Goal: Communication & Community: Answer question/provide support

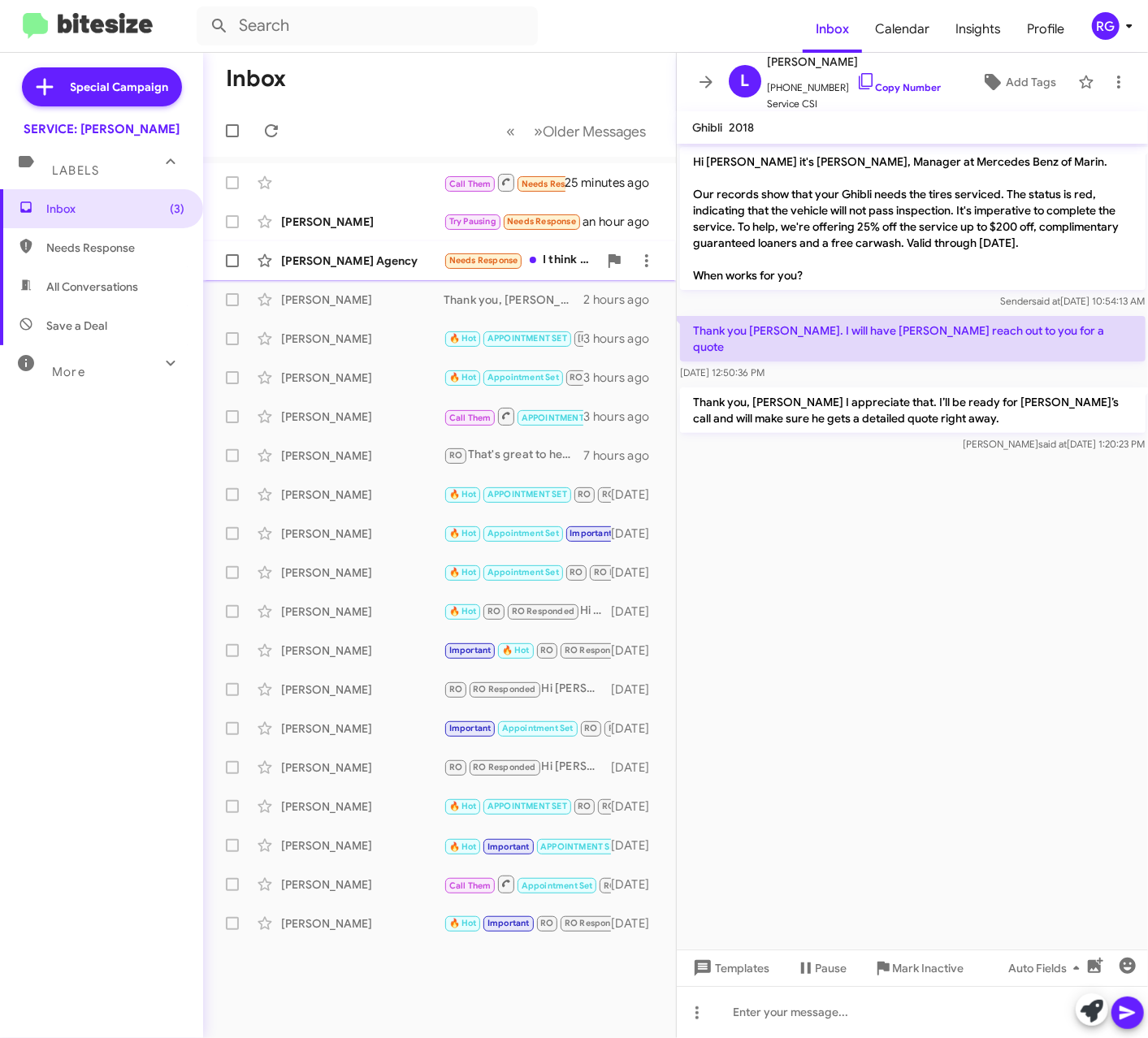
click at [391, 259] on div "[PERSON_NAME] Agency" at bounding box center [362, 260] width 162 height 16
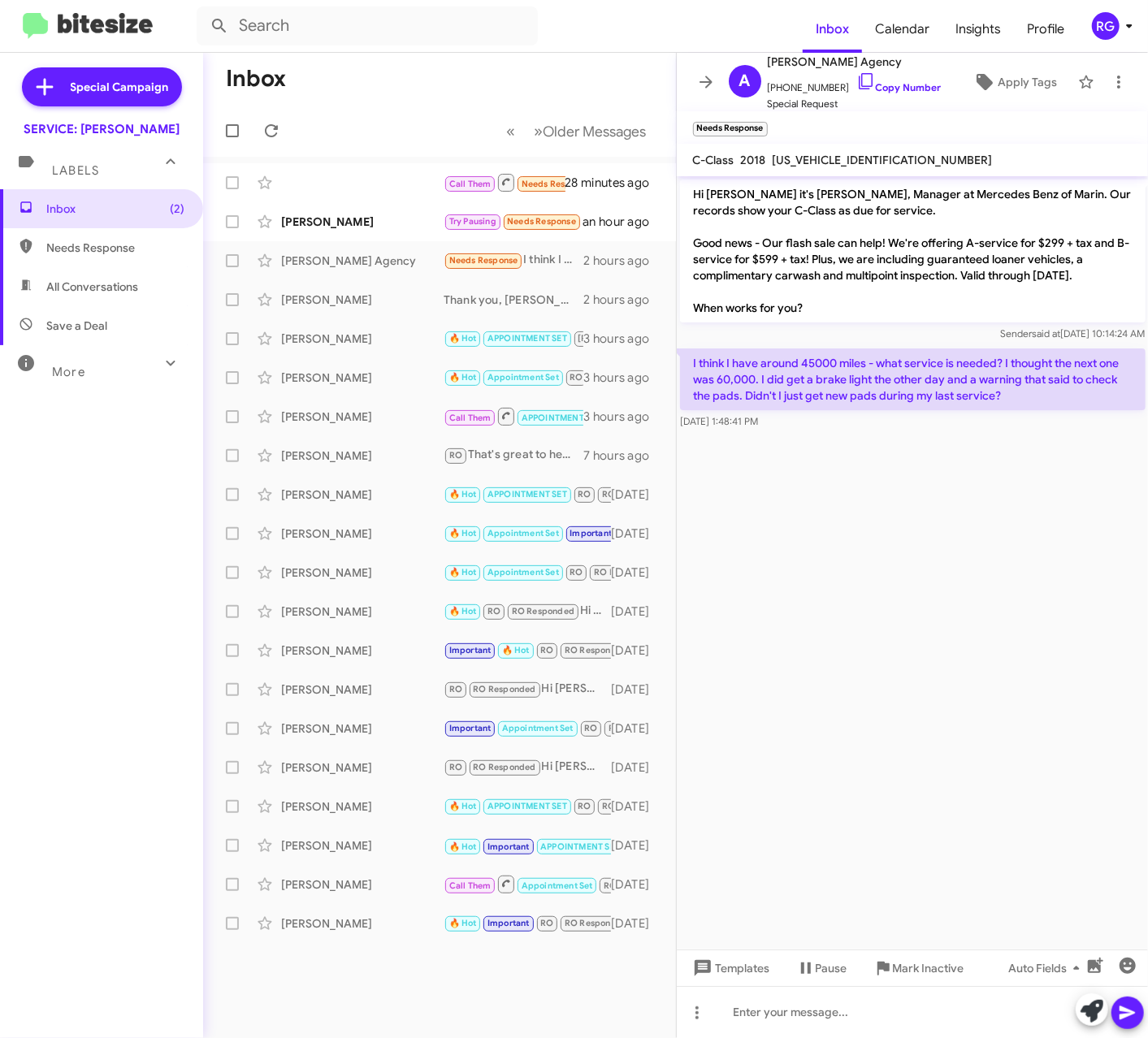
click at [901, 434] on div at bounding box center [913, 437] width 472 height 8
click at [840, 144] on div "A [PERSON_NAME] Agency [PHONE_NUMBER] Copy Number Special Request Apply Tags Ne…" at bounding box center [913, 546] width 472 height 986
drag, startPoint x: 840, startPoint y: 144, endPoint x: 840, endPoint y: 154, distance: 10.0
click at [840, 154] on div "[US_VEHICLE_IDENTIFICATION_NUMBER]" at bounding box center [883, 160] width 227 height 19
click at [840, 156] on span "[US_VEHICLE_IDENTIFICATION_NUMBER]" at bounding box center [883, 159] width 220 height 14
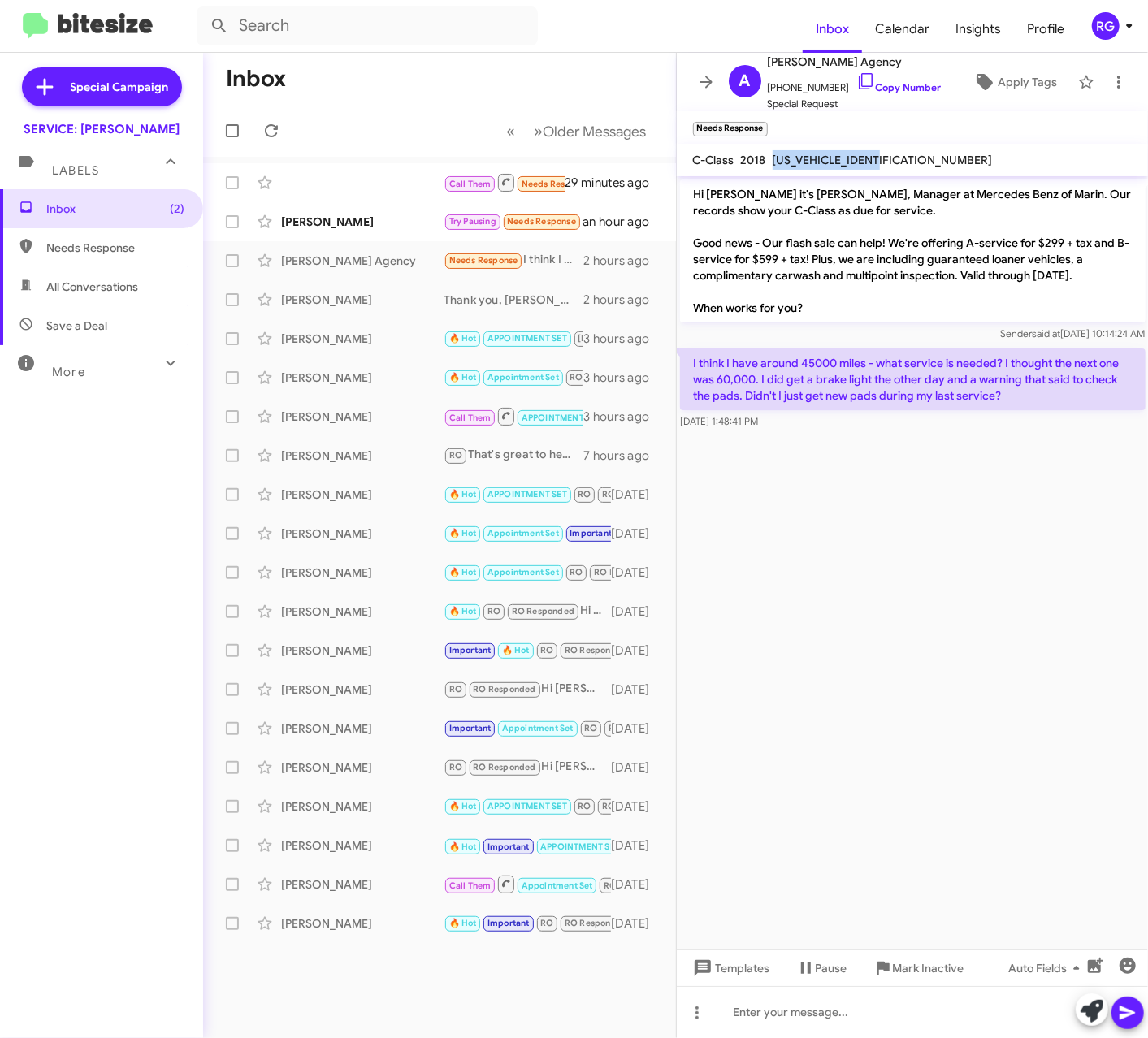
click at [840, 156] on span "[US_VEHICLE_IDENTIFICATION_NUMBER]" at bounding box center [883, 159] width 220 height 14
click at [829, 1014] on div at bounding box center [913, 1012] width 472 height 52
drag, startPoint x: 820, startPoint y: 1016, endPoint x: 615, endPoint y: 1021, distance: 205.1
click at [625, 1021] on div "Inbox « Previous » Next Older Messages Call Them Needs Response Inbound Call 30…" at bounding box center [676, 546] width 945 height 986
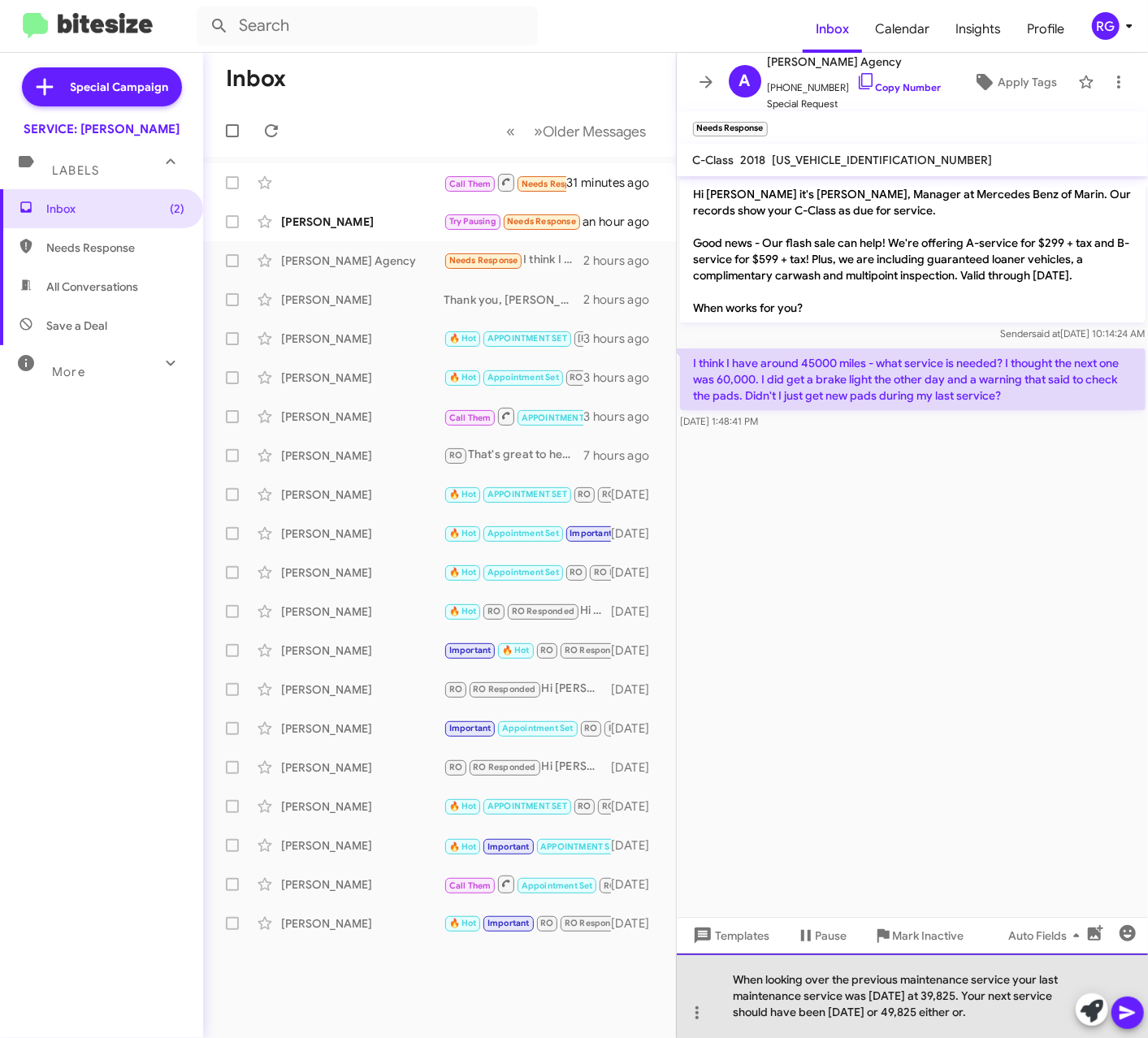
click at [1032, 1017] on div "When looking over the previous maintenance service your last maintenance servic…" at bounding box center [913, 997] width 472 height 85
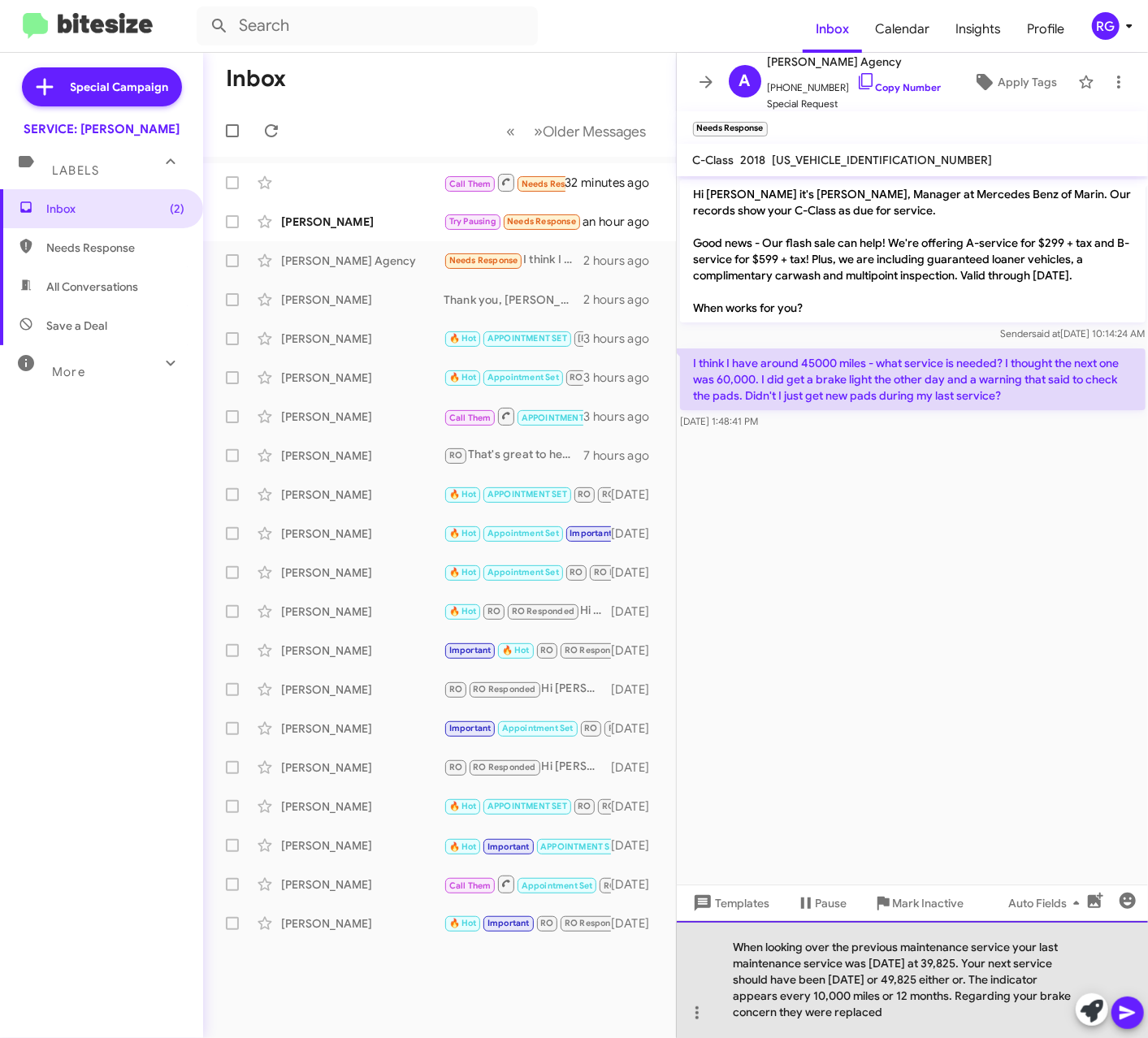
click at [950, 1023] on div "When looking over the previous maintenance service your last maintenance servic…" at bounding box center [913, 979] width 472 height 117
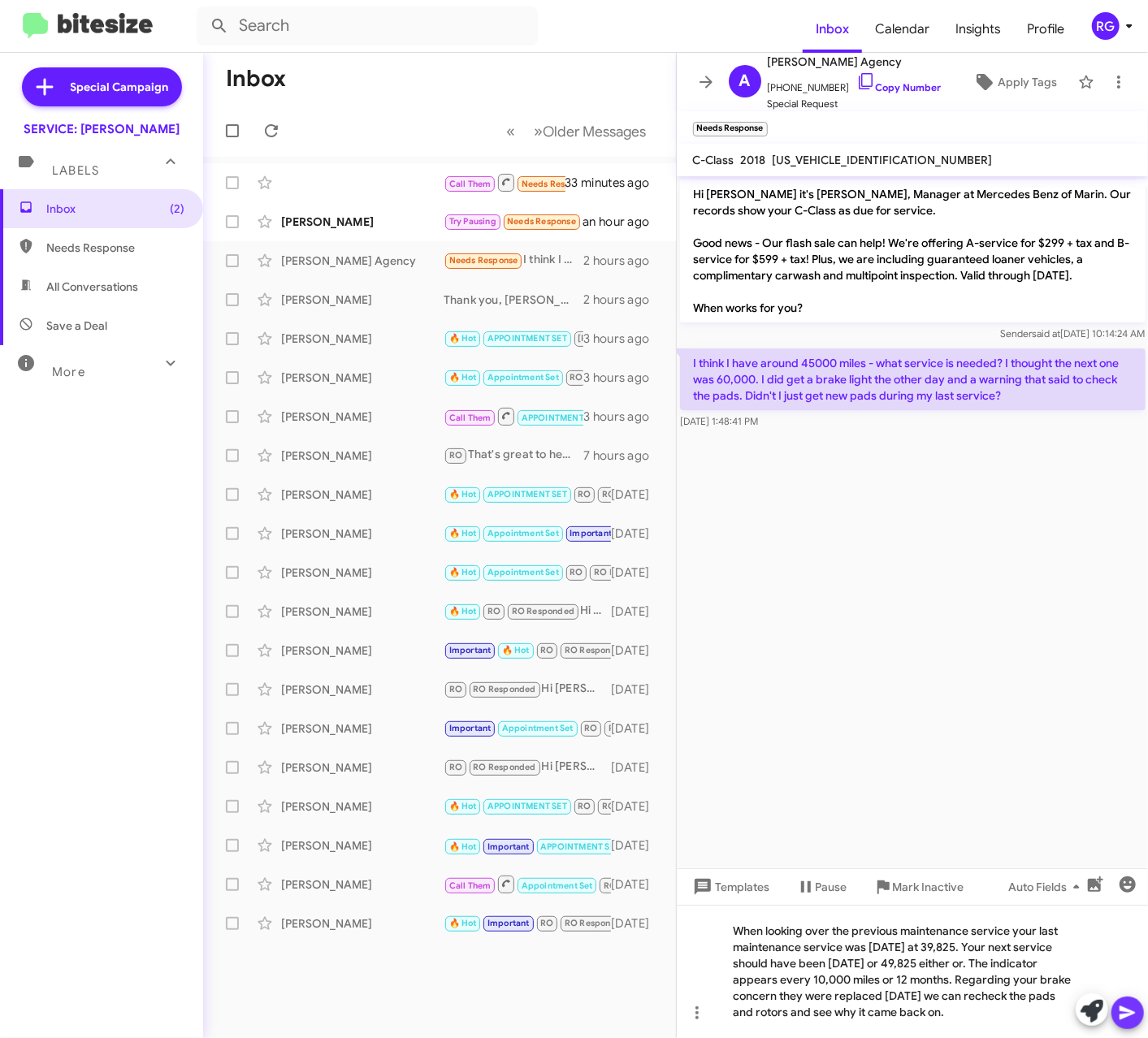
click at [1125, 1004] on icon at bounding box center [1128, 1013] width 19 height 19
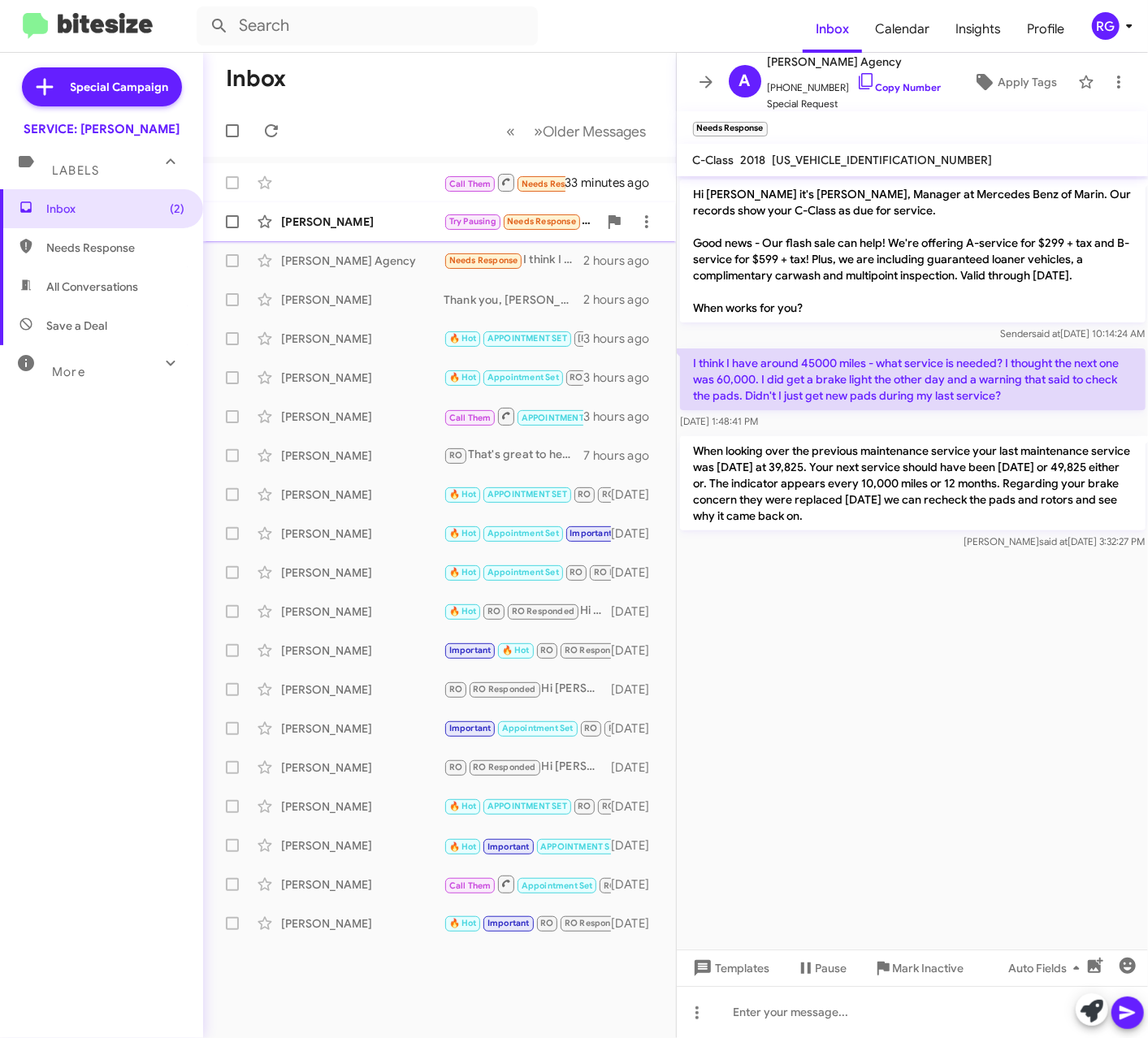
click at [369, 232] on div "[PERSON_NAME] Try Pausing Needs Response Hi [PERSON_NAME]- I think I'm turning …" at bounding box center [439, 222] width 447 height 33
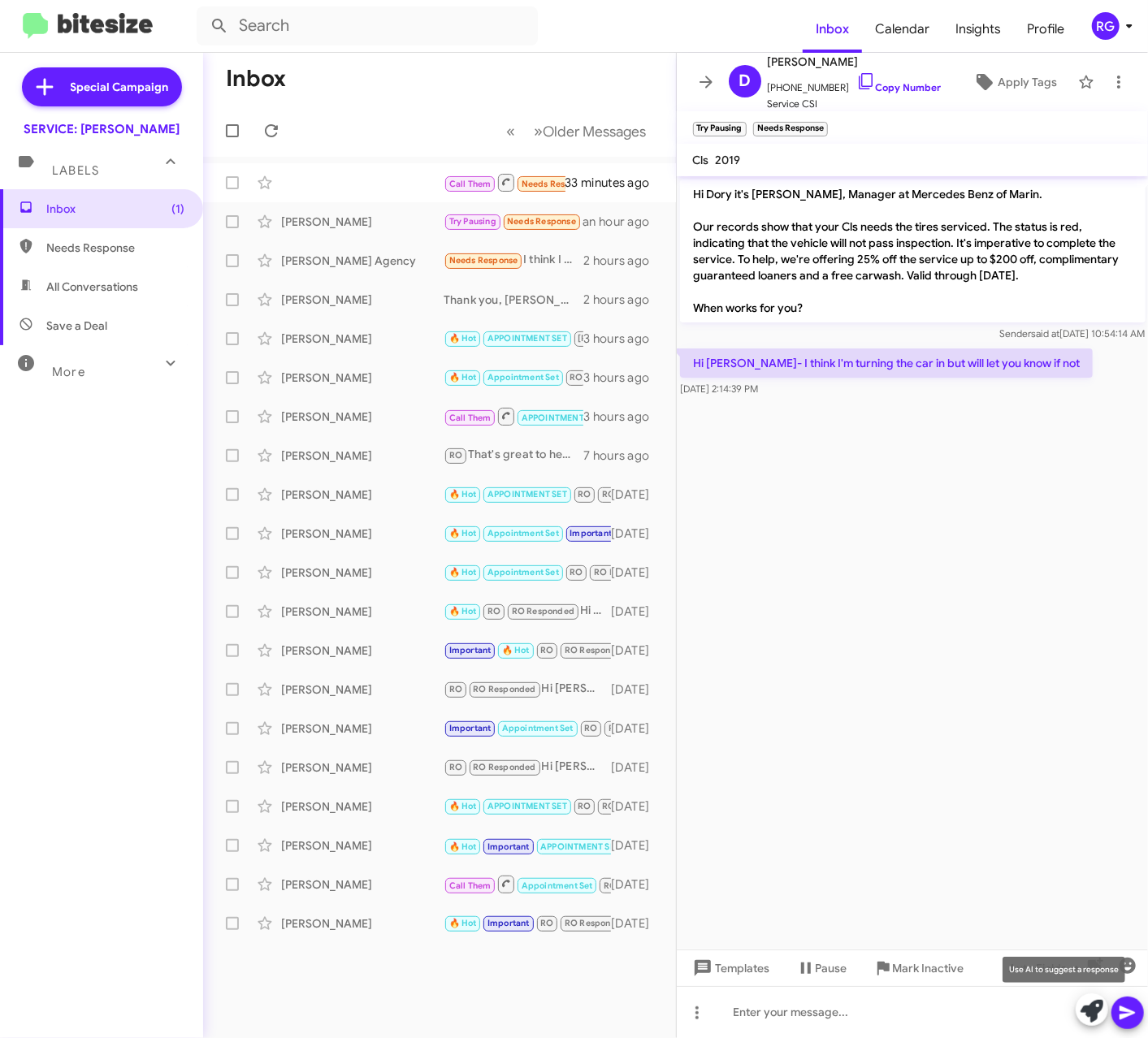
click at [1100, 1007] on icon at bounding box center [1092, 1012] width 23 height 23
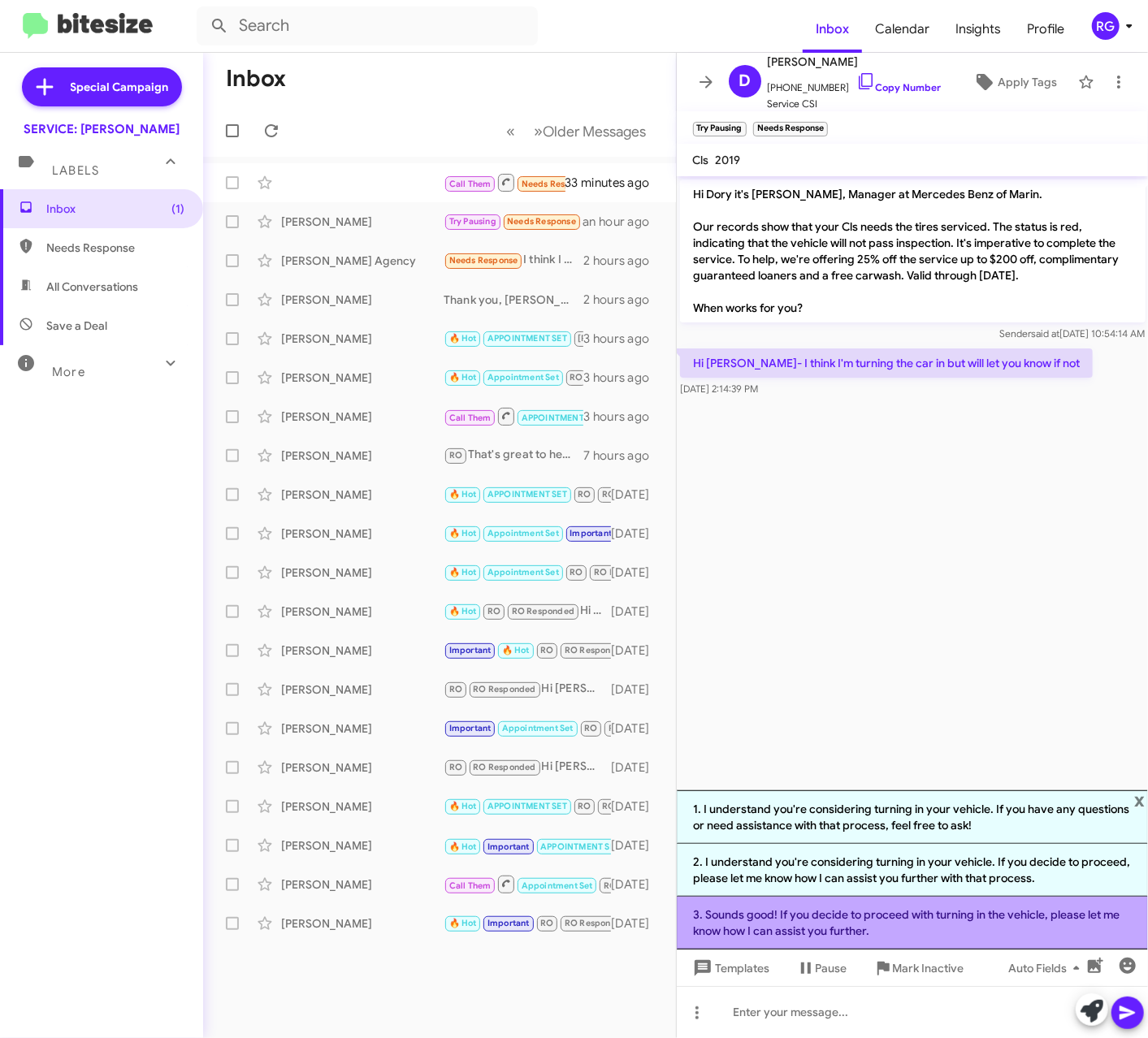
click at [952, 940] on li "3. Sounds good! If you decide to proceed with turning in the vehicle, please le…" at bounding box center [913, 923] width 472 height 53
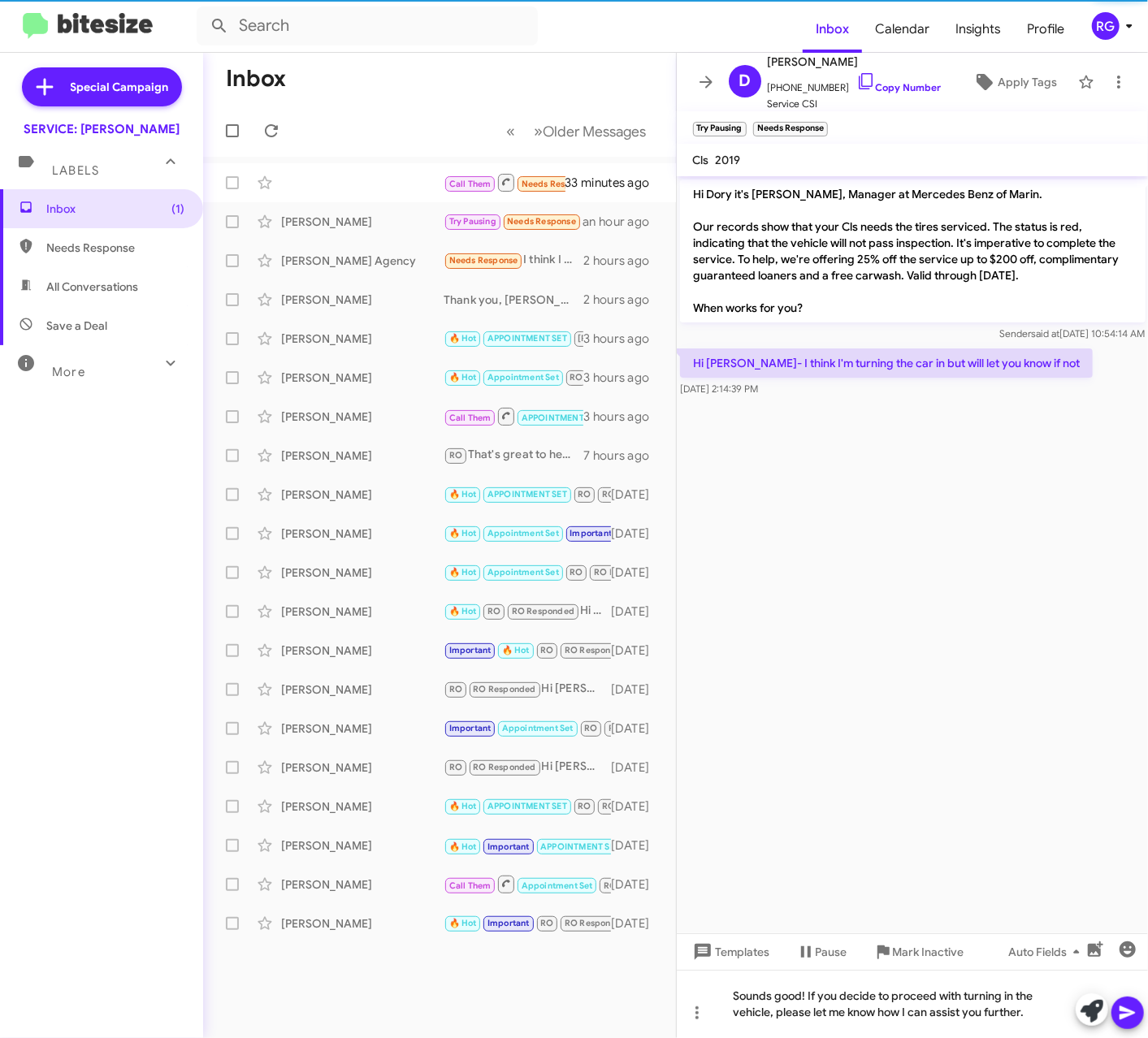
click at [1142, 1024] on div at bounding box center [1109, 1011] width 68 height 36
click at [1129, 1014] on icon at bounding box center [1128, 1013] width 19 height 19
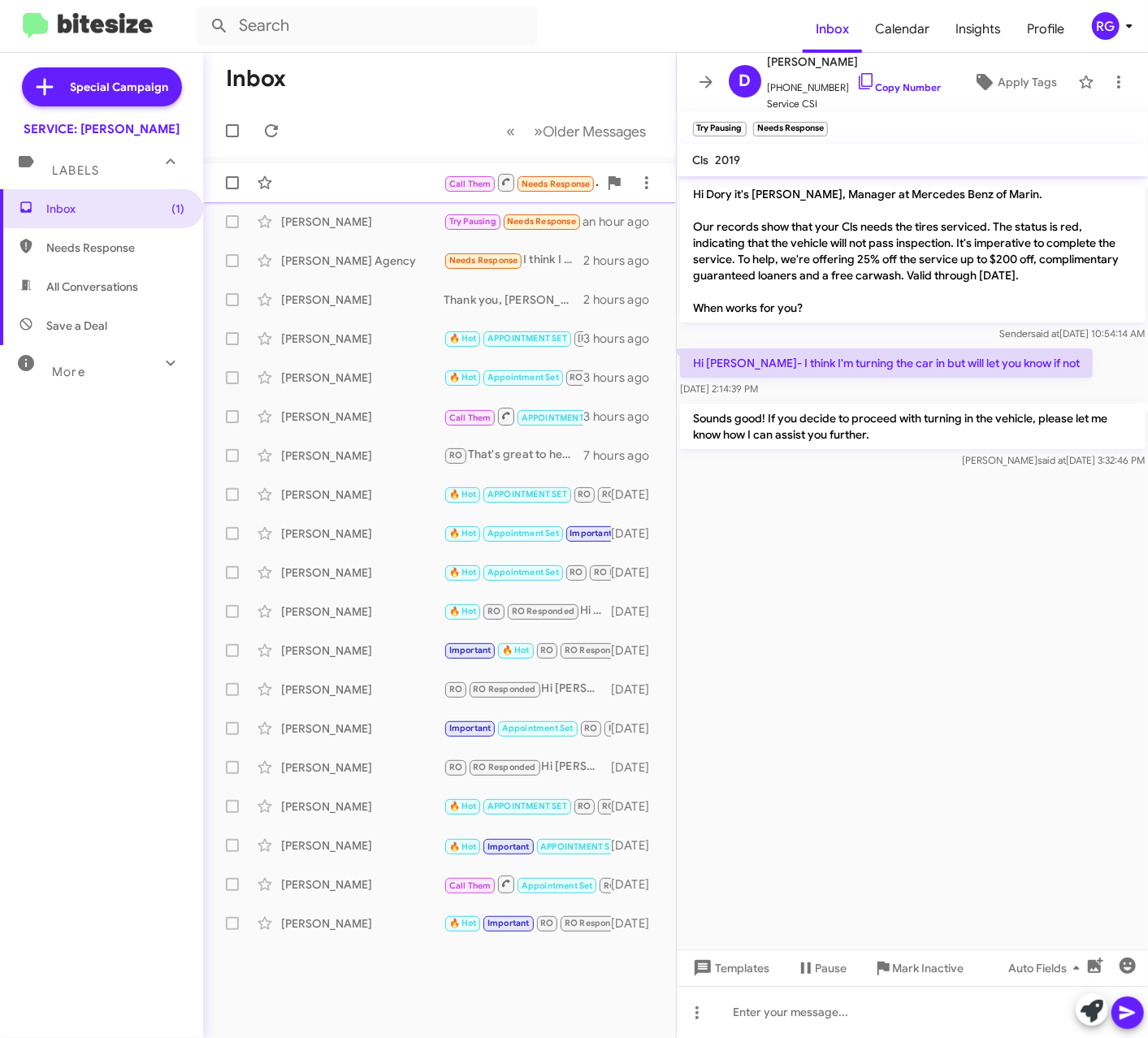
click at [426, 189] on div "Call Them Needs Response Inbound Call 33 minutes ago" at bounding box center [439, 183] width 447 height 33
